Goal: Register for event/course: Register for event/course

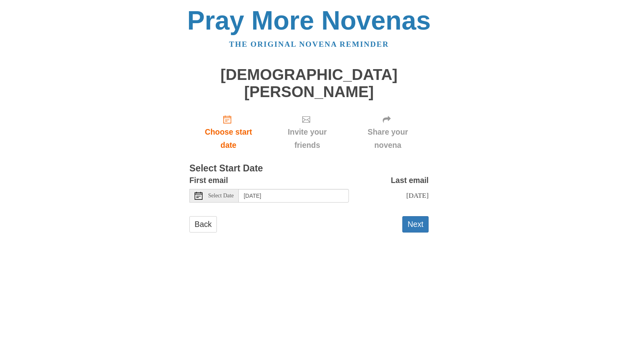
click at [200, 192] on icon at bounding box center [199, 196] width 8 height 8
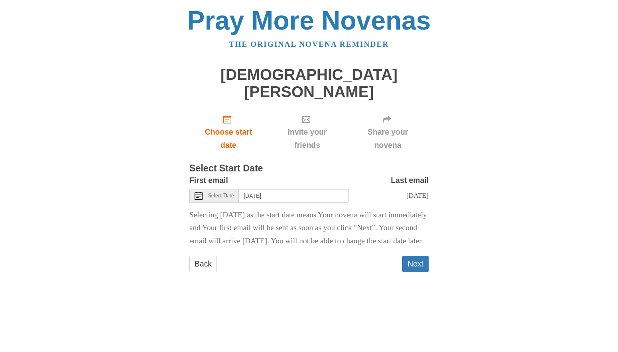
click at [219, 193] on span "Select Date" at bounding box center [221, 196] width 26 height 6
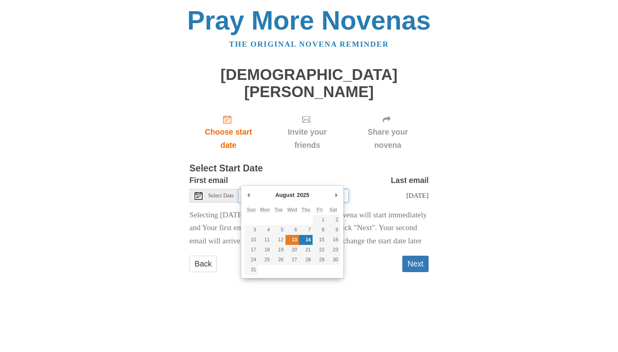
type input "[DATE]"
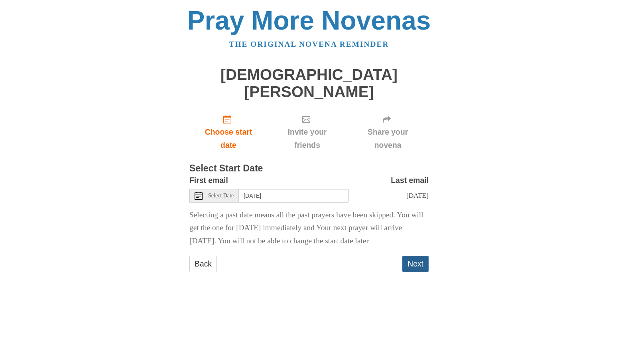
click at [411, 255] on button "Next" at bounding box center [416, 263] width 26 height 16
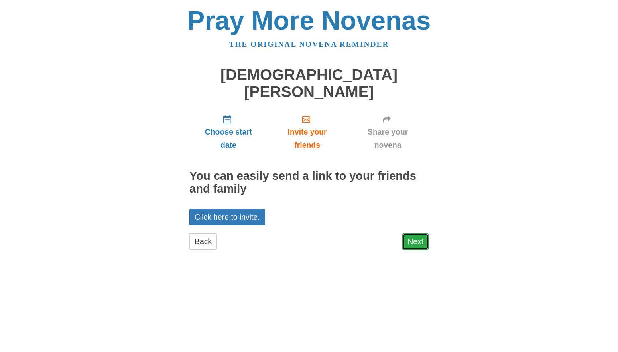
click at [417, 233] on link "Next" at bounding box center [416, 241] width 26 height 16
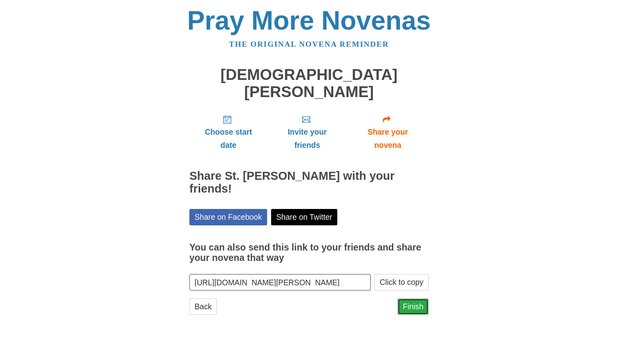
click at [423, 298] on link "Finish" at bounding box center [413, 306] width 31 height 16
